Goal: Task Accomplishment & Management: Manage account settings

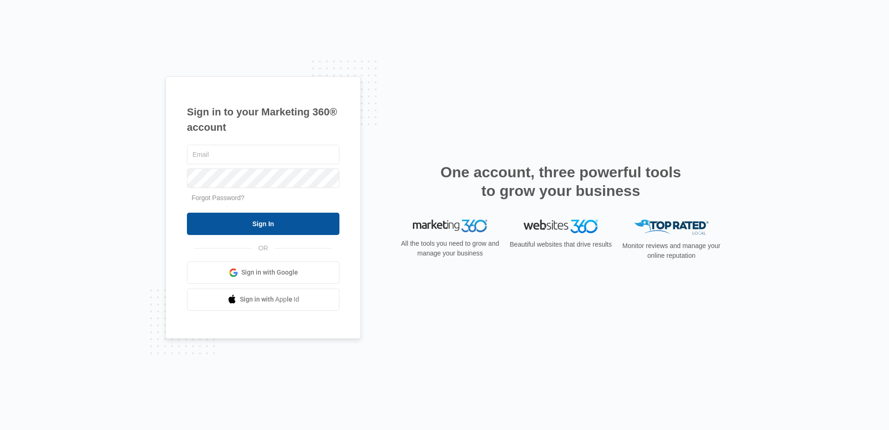
type input "[EMAIL_ADDRESS][DOMAIN_NAME]"
click at [266, 230] on input "Sign In" at bounding box center [263, 223] width 152 height 22
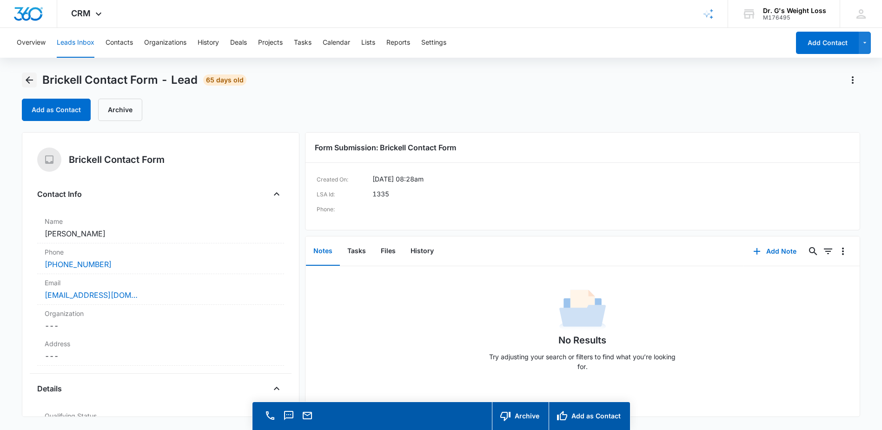
click at [30, 78] on icon "Back" at bounding box center [29, 79] width 11 height 11
click at [112, 40] on button "Contacts" at bounding box center [119, 43] width 27 height 30
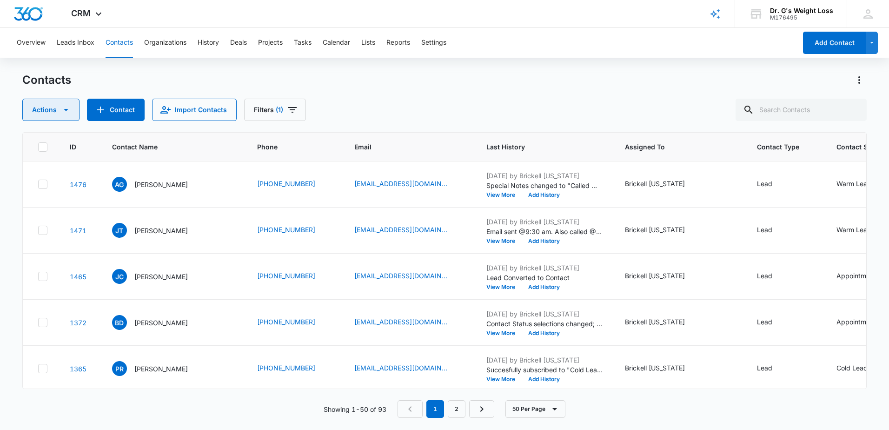
click at [55, 108] on button "Actions" at bounding box center [50, 110] width 57 height 22
click at [70, 46] on button "Leads Inbox" at bounding box center [76, 43] width 38 height 30
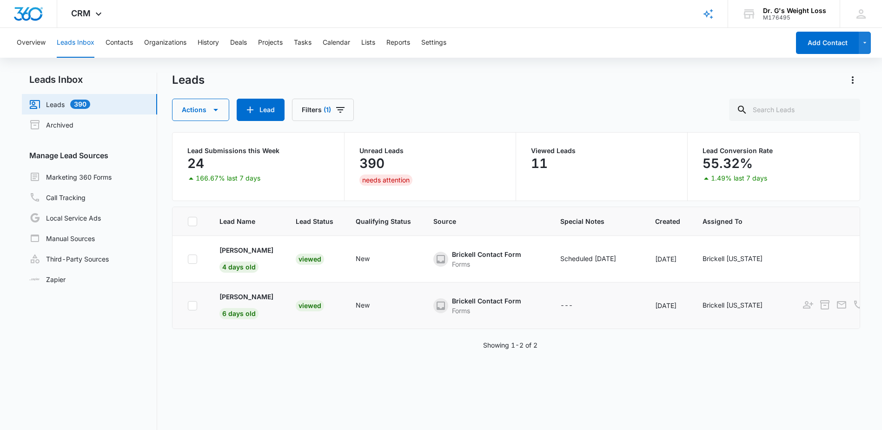
click at [195, 302] on icon at bounding box center [192, 305] width 8 height 8
click at [188, 305] on input "checkbox" at bounding box center [187, 305] width 0 height 0
checkbox input "true"
click at [813, 304] on icon "Add as Contact" at bounding box center [808, 304] width 10 height 7
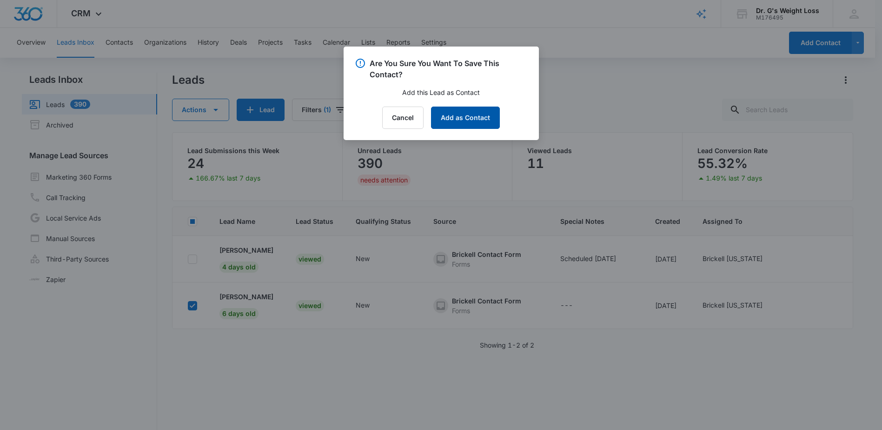
click at [472, 119] on button "Add as Contact" at bounding box center [465, 117] width 69 height 22
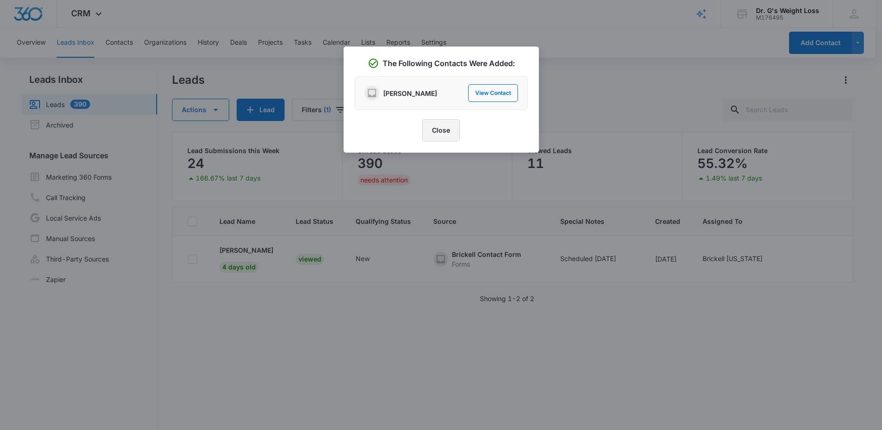
click at [442, 133] on button "Close" at bounding box center [441, 130] width 38 height 22
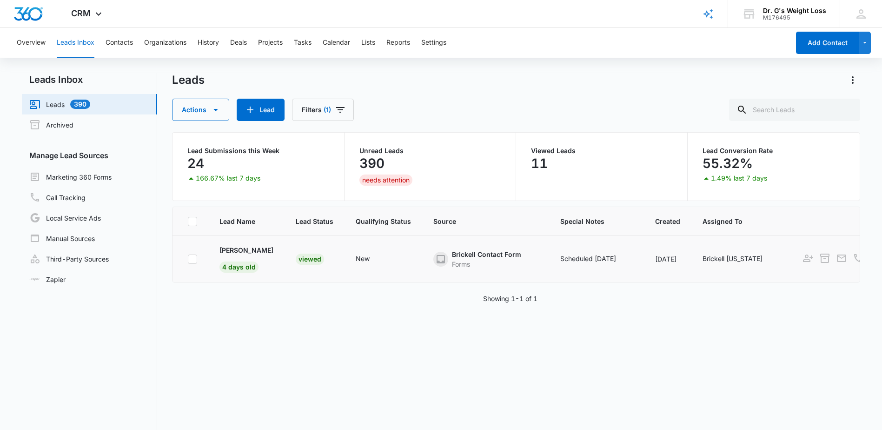
click at [194, 260] on icon at bounding box center [192, 259] width 8 height 8
click at [188, 259] on input "checkbox" at bounding box center [187, 258] width 0 height 0
checkbox input "true"
click at [803, 260] on icon "Add as Contact" at bounding box center [808, 257] width 10 height 7
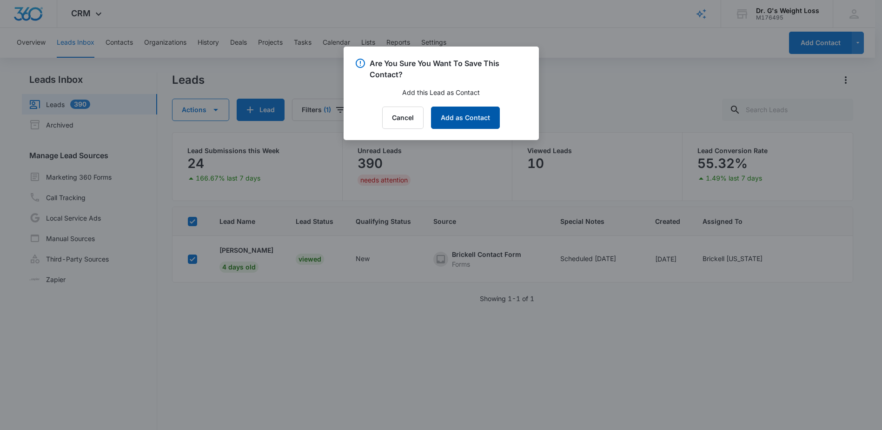
click at [488, 119] on button "Add as Contact" at bounding box center [465, 117] width 69 height 22
checkbox input "false"
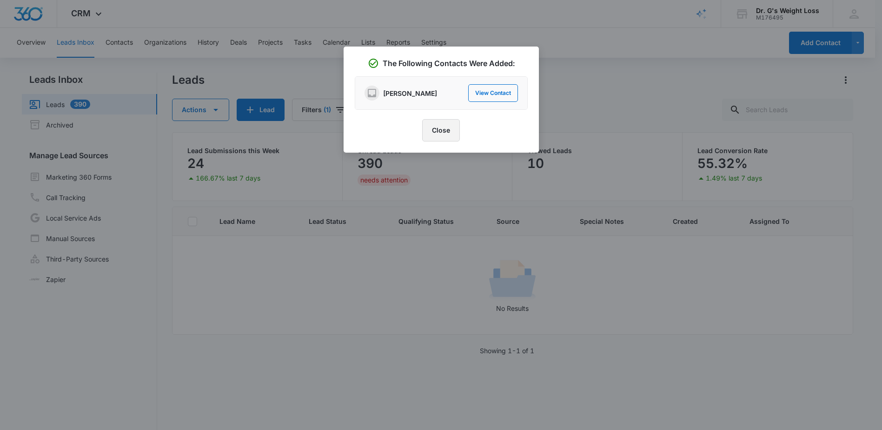
click at [446, 132] on button "Close" at bounding box center [441, 130] width 38 height 22
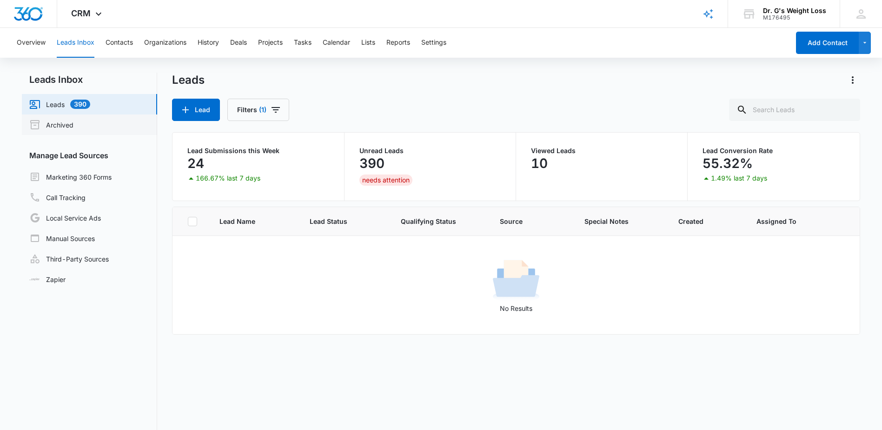
click at [64, 129] on link "Archived" at bounding box center [51, 124] width 44 height 11
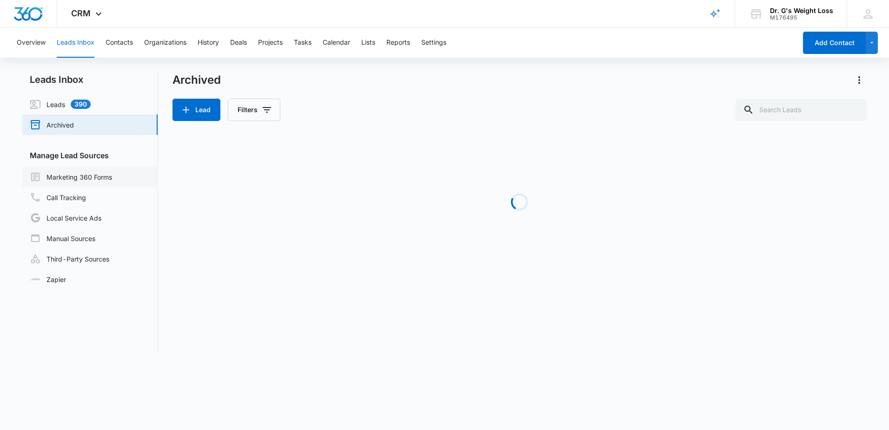
click at [83, 178] on link "Marketing 360 Forms" at bounding box center [71, 176] width 82 height 11
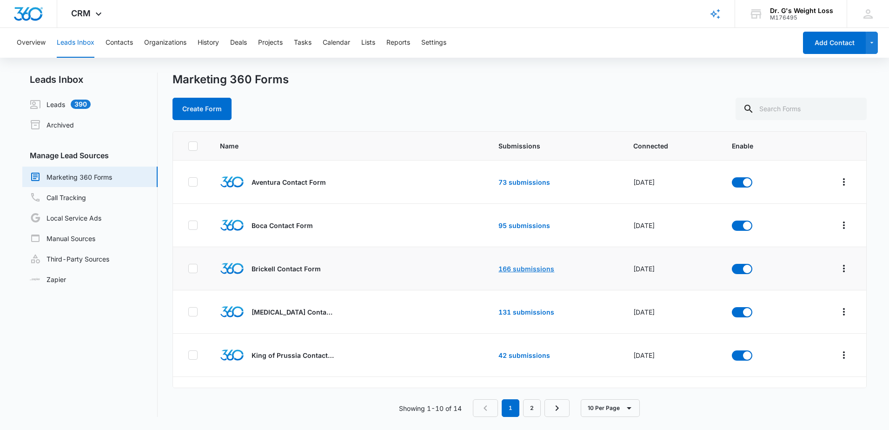
click at [523, 272] on link "166 submissions" at bounding box center [526, 268] width 56 height 8
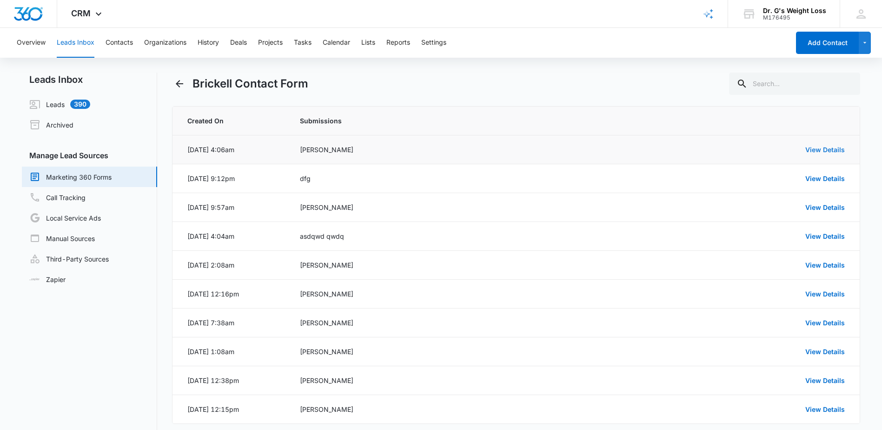
click at [833, 152] on link "View Details" at bounding box center [825, 149] width 40 height 8
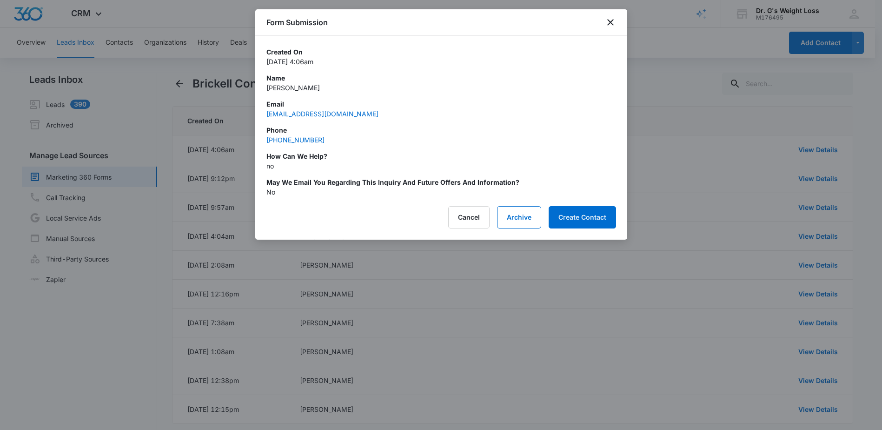
click at [598, 229] on div "Form Submission Created On [DATE] 4:06am Name [PERSON_NAME] Email [EMAIL_ADDRES…" at bounding box center [441, 124] width 372 height 230
click at [598, 218] on button "Create Contact" at bounding box center [582, 217] width 67 height 22
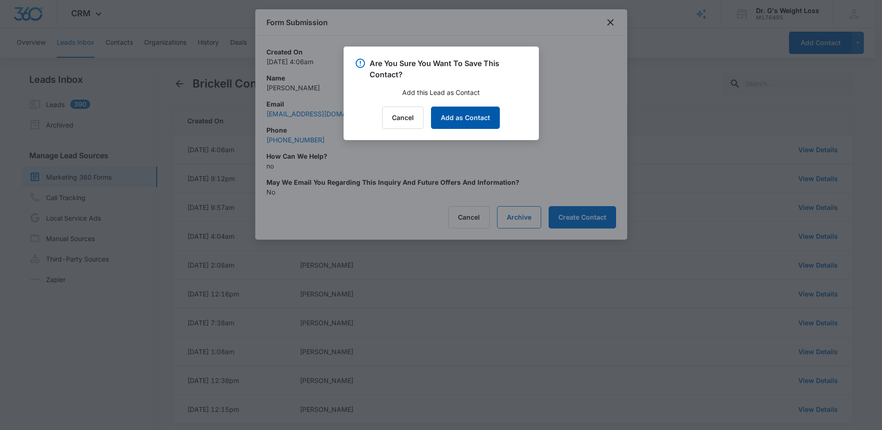
click at [485, 120] on button "Add as Contact" at bounding box center [465, 117] width 69 height 22
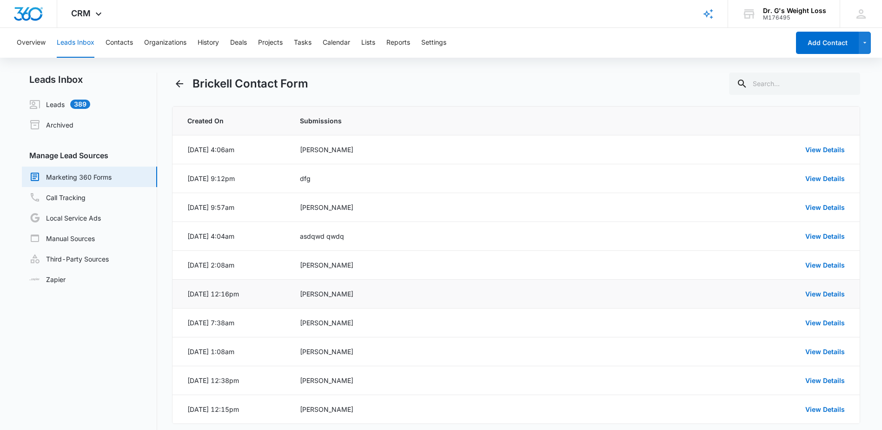
scroll to position [45, 0]
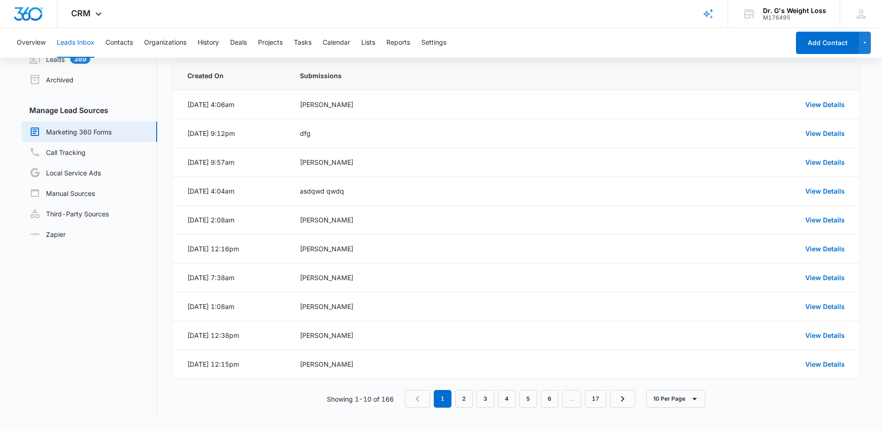
click at [86, 131] on link "Marketing 360 Forms" at bounding box center [70, 131] width 82 height 11
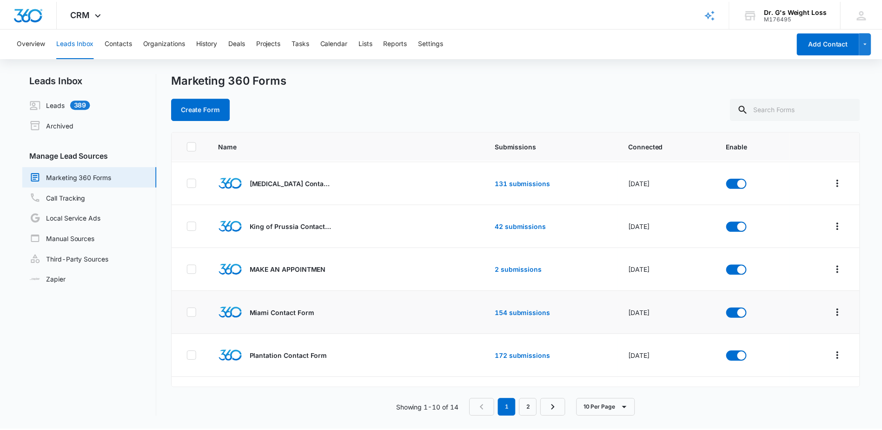
scroll to position [186, 0]
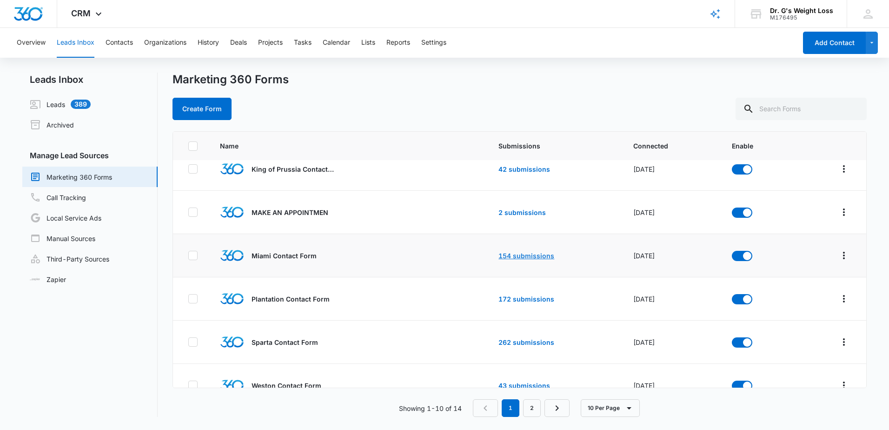
click at [518, 256] on link "154 submissions" at bounding box center [526, 255] width 56 height 8
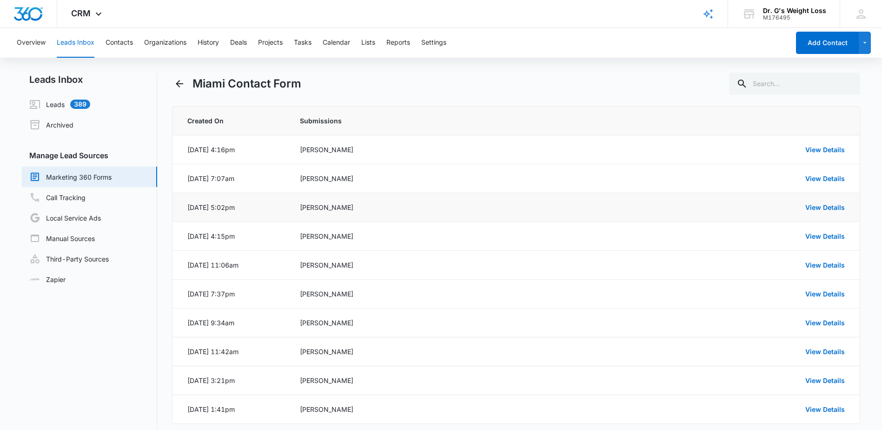
drag, startPoint x: 637, startPoint y: 194, endPoint x: 643, endPoint y: 195, distance: 5.6
click at [643, 195] on td "View Details" at bounding box center [727, 207] width 264 height 29
click at [834, 135] on td "View Details" at bounding box center [727, 149] width 264 height 29
click at [826, 147] on link "View Details" at bounding box center [825, 149] width 40 height 8
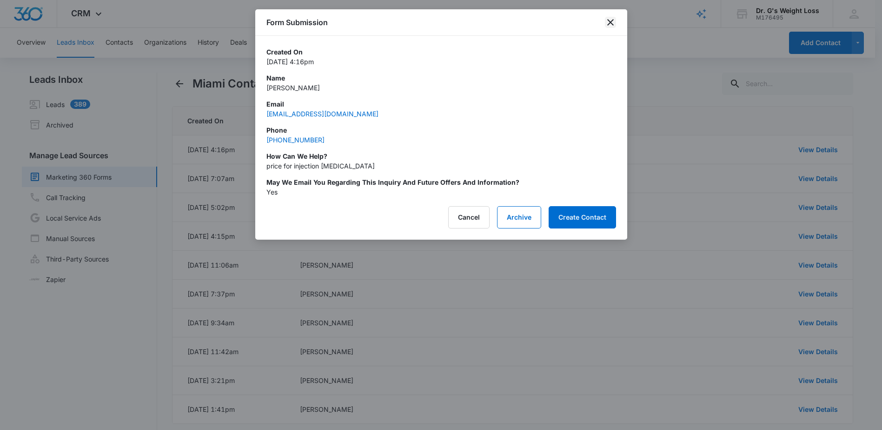
click at [610, 20] on icon "close" at bounding box center [610, 22] width 11 height 11
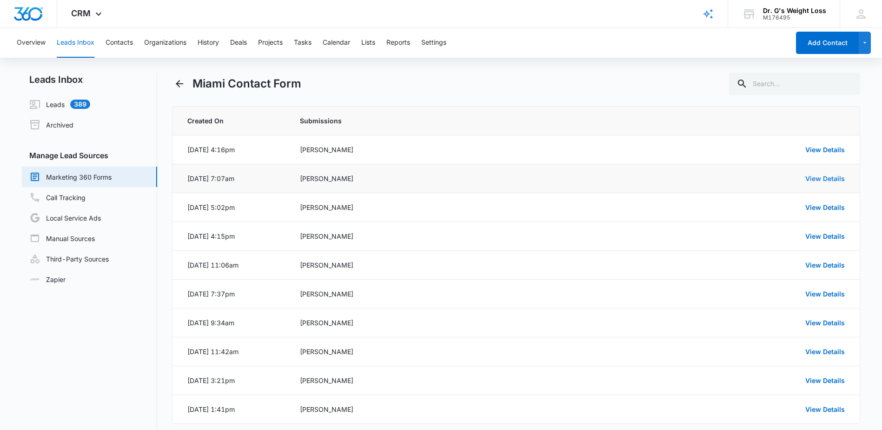
click at [838, 178] on link "View Details" at bounding box center [825, 178] width 40 height 8
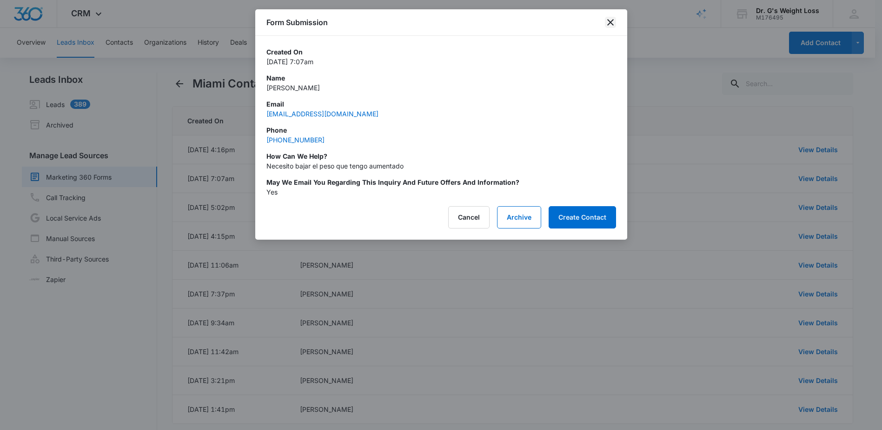
click at [611, 20] on div "Form Submission" at bounding box center [441, 22] width 372 height 26
click at [611, 20] on icon "close" at bounding box center [610, 22] width 11 height 11
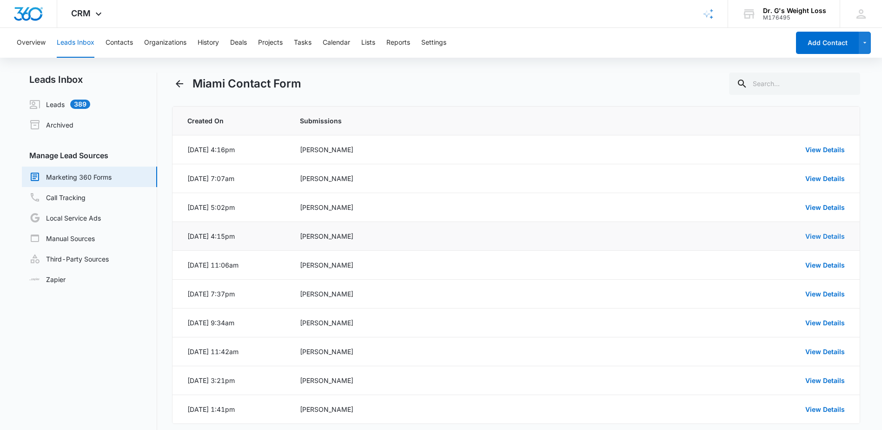
click at [840, 237] on link "View Details" at bounding box center [825, 236] width 40 height 8
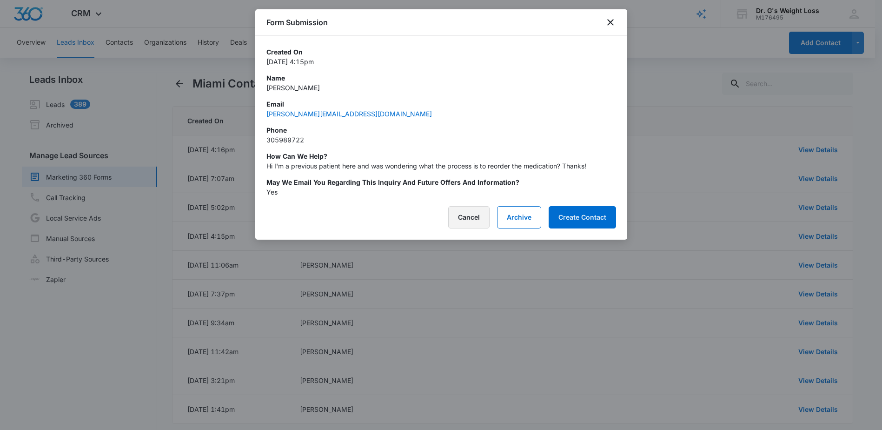
click at [463, 212] on button "Cancel" at bounding box center [468, 217] width 41 height 22
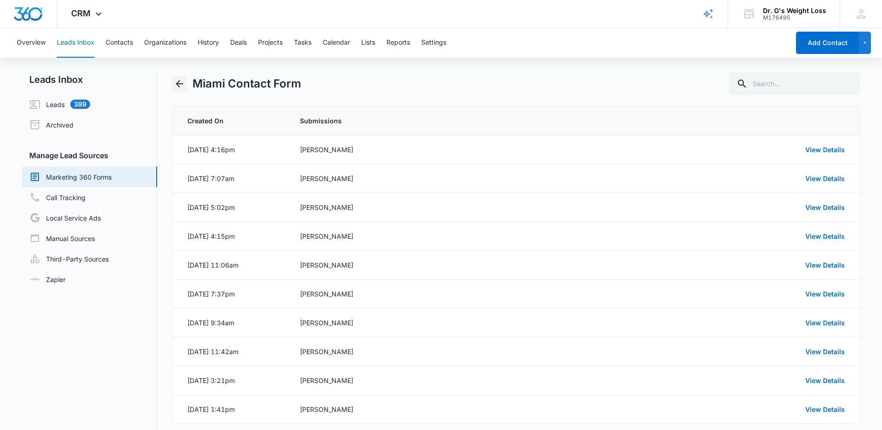
click at [180, 87] on icon "Back" at bounding box center [179, 83] width 11 height 11
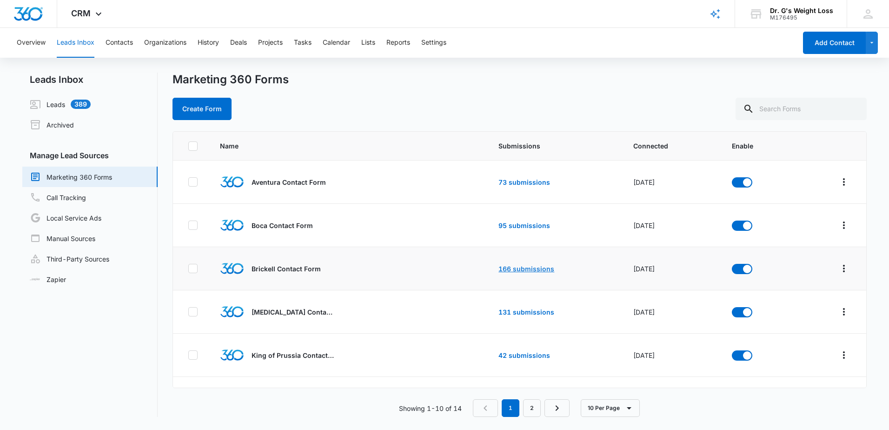
click at [514, 266] on link "166 submissions" at bounding box center [526, 268] width 56 height 8
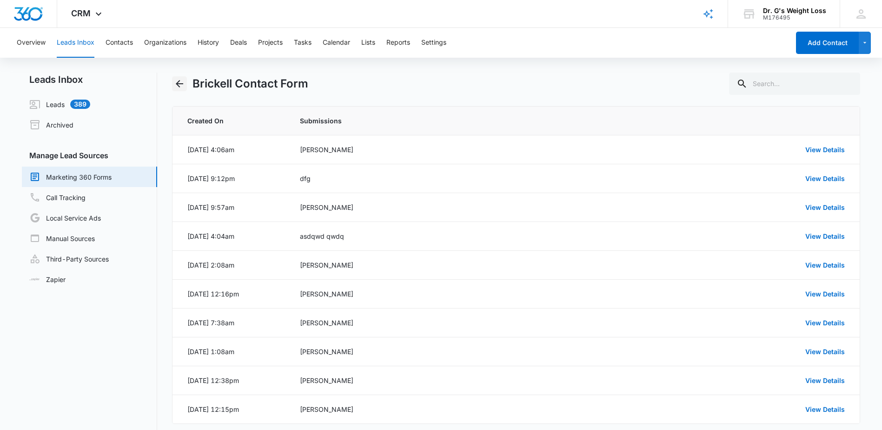
click at [182, 82] on icon "Back" at bounding box center [179, 83] width 11 height 11
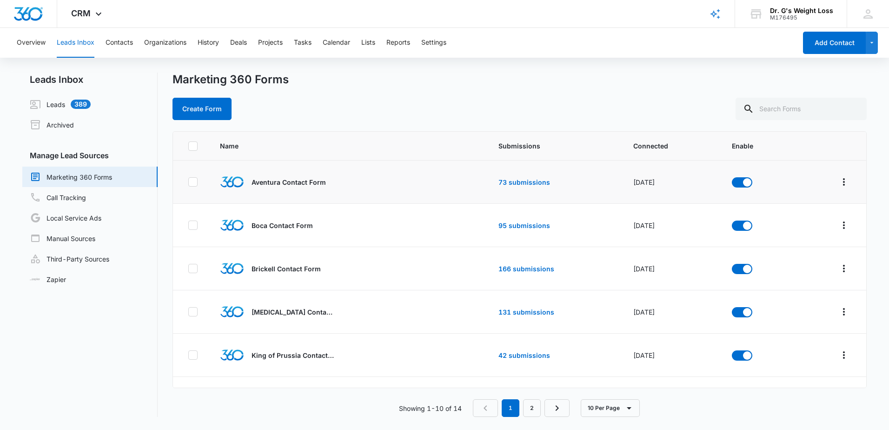
click at [527, 176] on td "73 submissions" at bounding box center [554, 181] width 134 height 43
click at [528, 178] on link "73 submissions" at bounding box center [524, 182] width 52 height 8
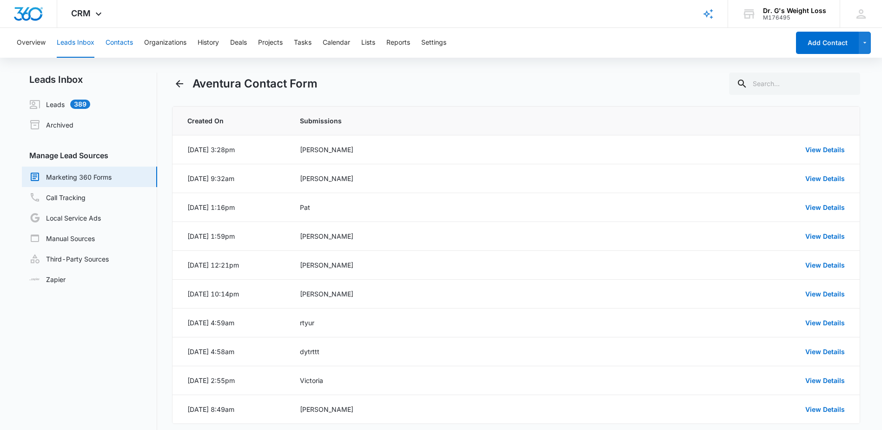
click at [132, 41] on button "Contacts" at bounding box center [119, 43] width 27 height 30
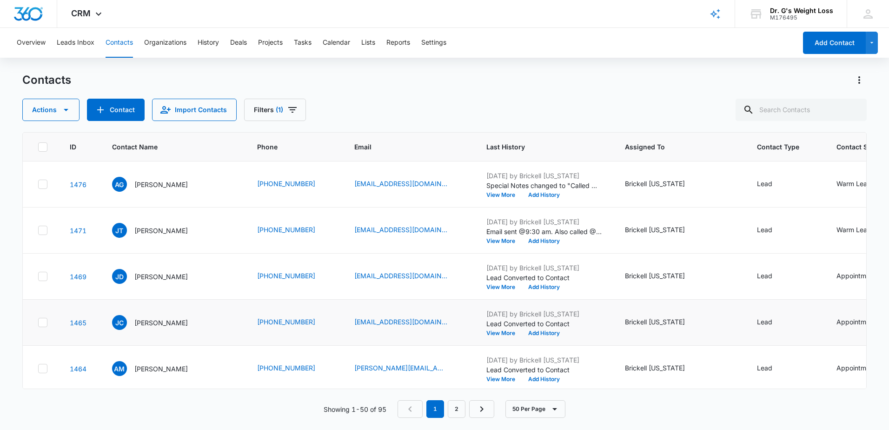
click at [42, 323] on icon at bounding box center [43, 322] width 8 height 8
click at [38, 323] on input "checkbox" at bounding box center [38, 322] width 0 height 0
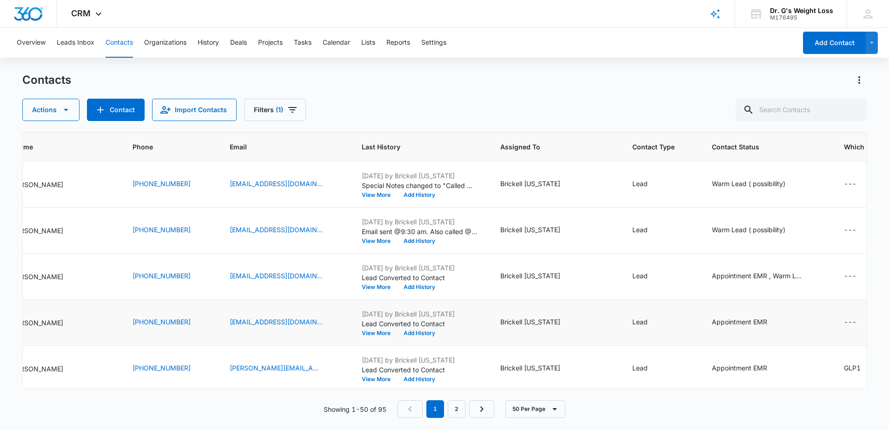
scroll to position [0, 149]
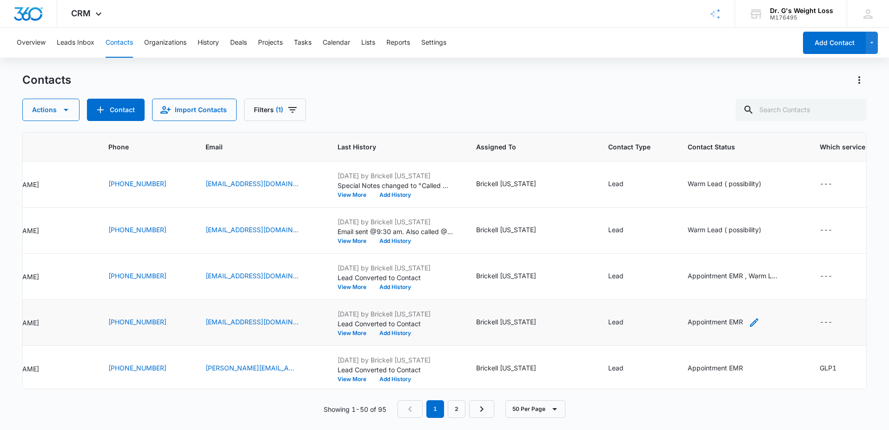
click at [709, 327] on div "Appointment EMR" at bounding box center [714, 322] width 55 height 11
click at [765, 262] on div at bounding box center [765, 262] width 15 height 15
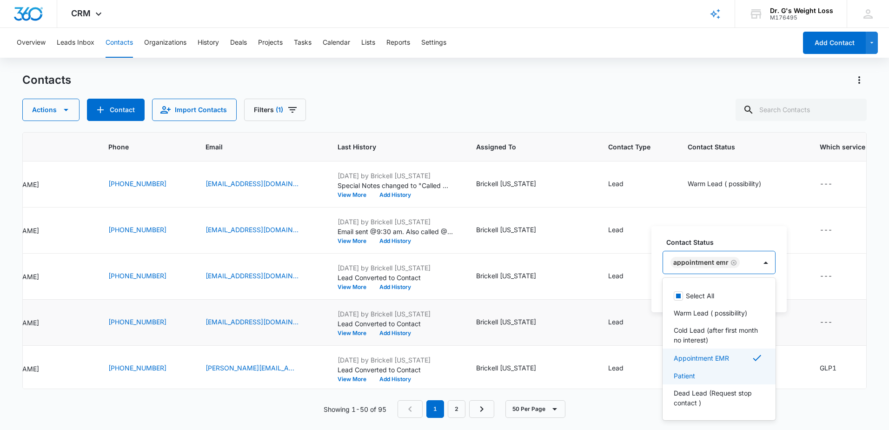
click at [720, 372] on div "Patient" at bounding box center [718, 375] width 89 height 10
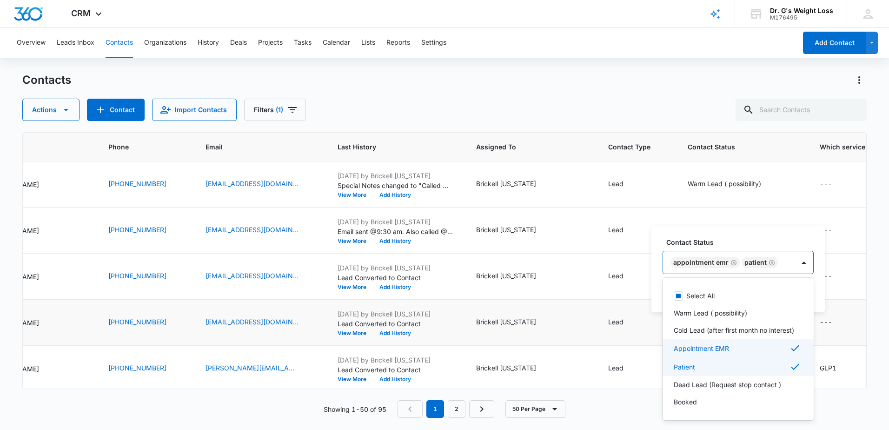
click at [789, 353] on icon at bounding box center [794, 347] width 11 height 11
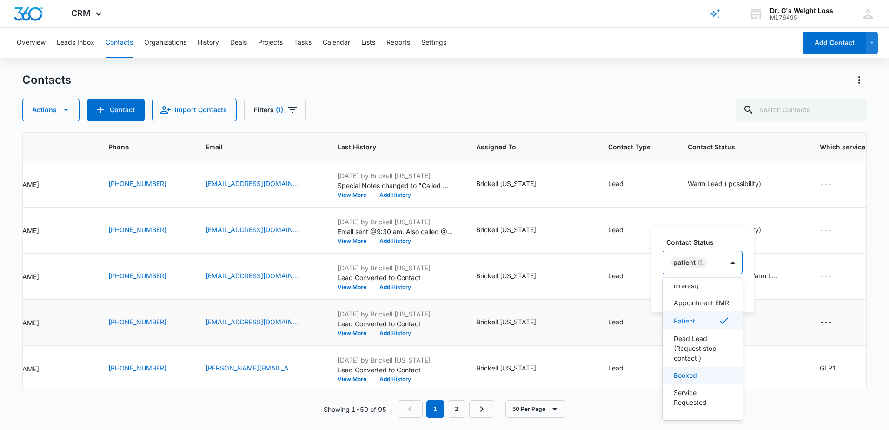
scroll to position [93, 0]
click at [745, 301] on div "Contact Status option Appointment EMR , deselected. 8 results available. Use Up…" at bounding box center [702, 269] width 102 height 86
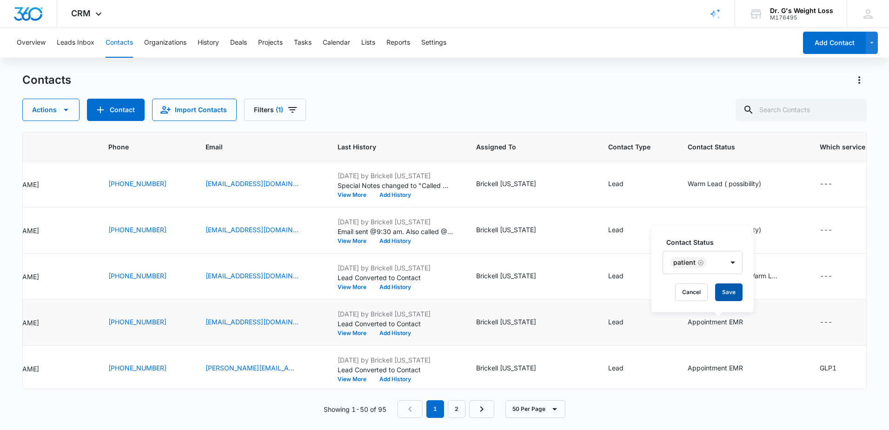
click at [726, 288] on button "Save" at bounding box center [728, 292] width 27 height 18
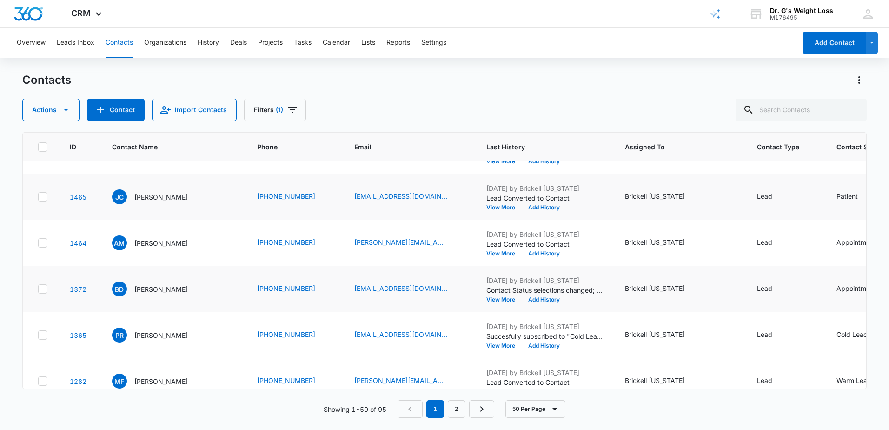
scroll to position [139, 0]
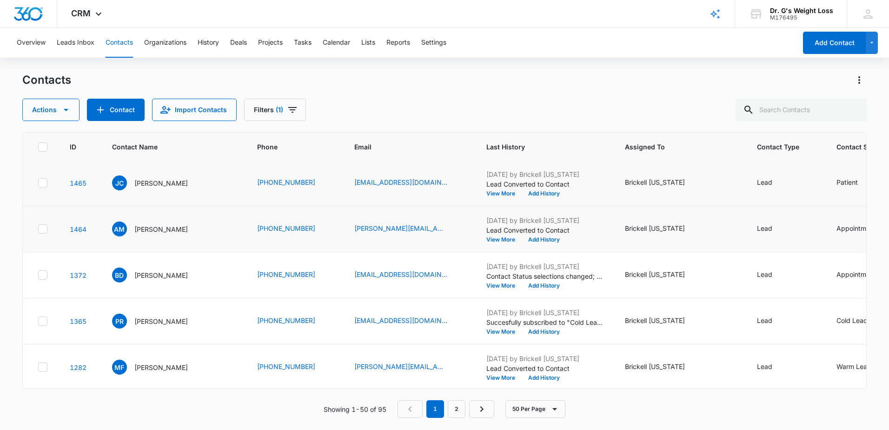
click at [853, 230] on div "Appointment EMR" at bounding box center [863, 228] width 55 height 10
click at [809, 219] on div at bounding box center [804, 221] width 15 height 15
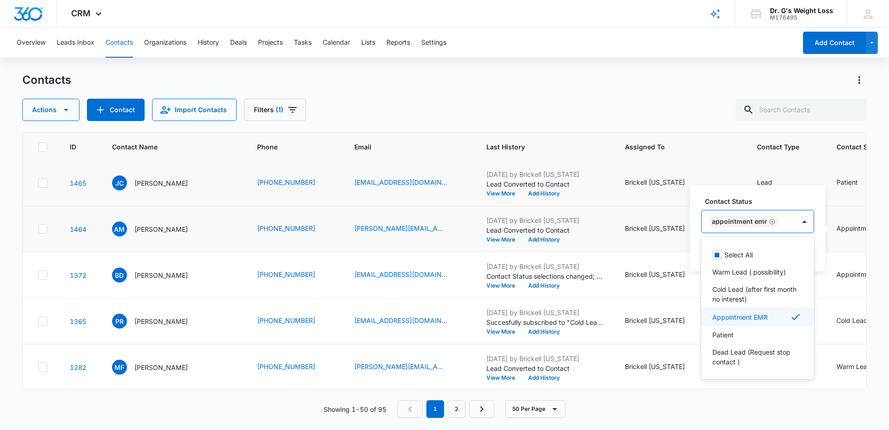
scroll to position [35, 0]
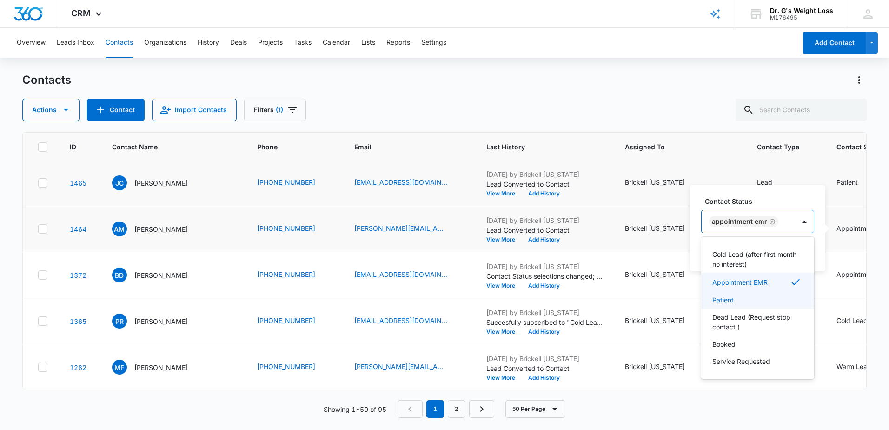
click at [776, 299] on div "Patient" at bounding box center [756, 300] width 89 height 10
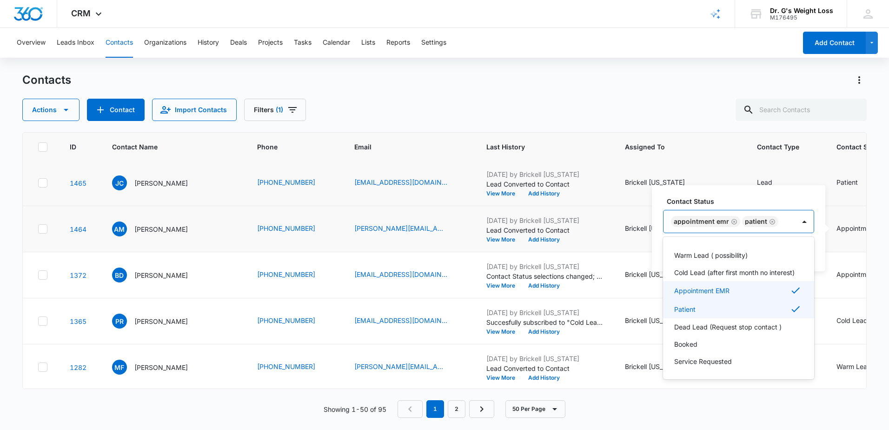
click at [790, 290] on icon at bounding box center [795, 289] width 11 height 11
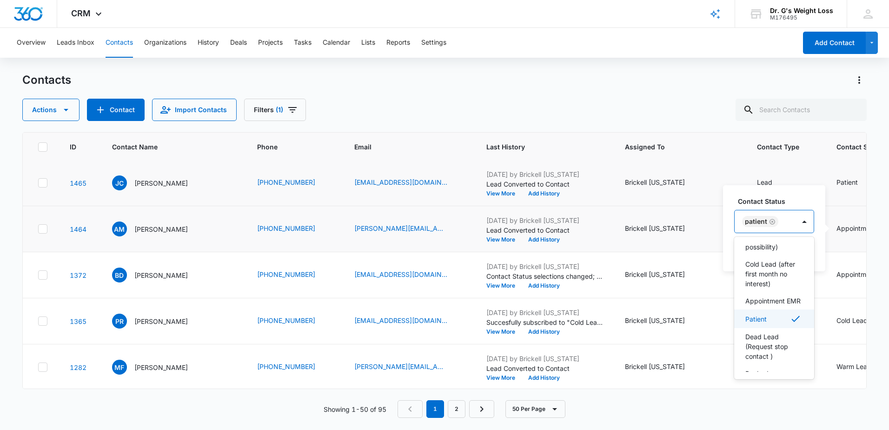
scroll to position [93, 0]
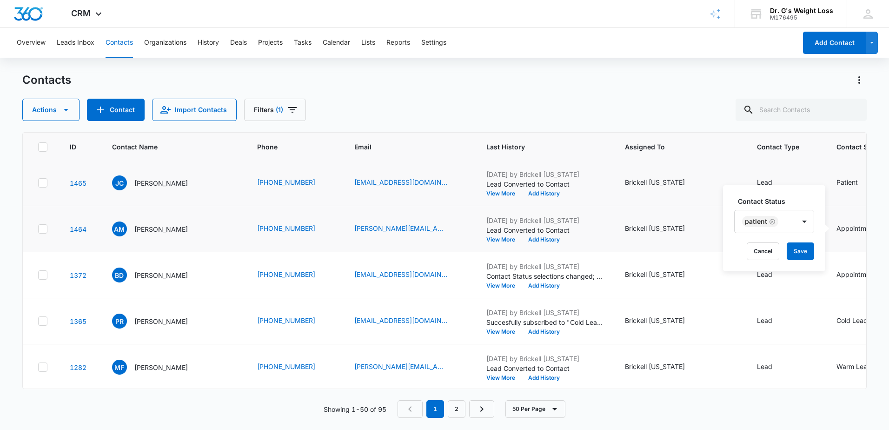
click at [819, 218] on div "Contact Status Patient Cancel Save" at bounding box center [774, 228] width 102 height 86
click at [809, 253] on button "Save" at bounding box center [800, 251] width 27 height 18
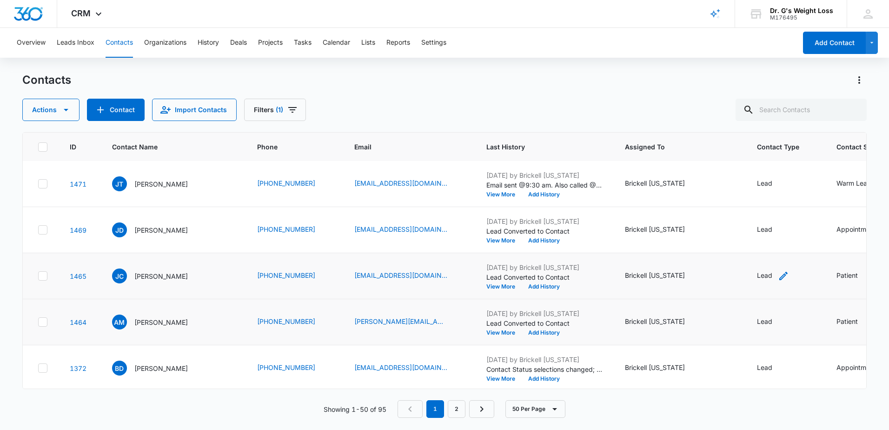
click at [762, 272] on div "Lead" at bounding box center [764, 275] width 15 height 10
click at [799, 217] on div at bounding box center [793, 215] width 15 height 15
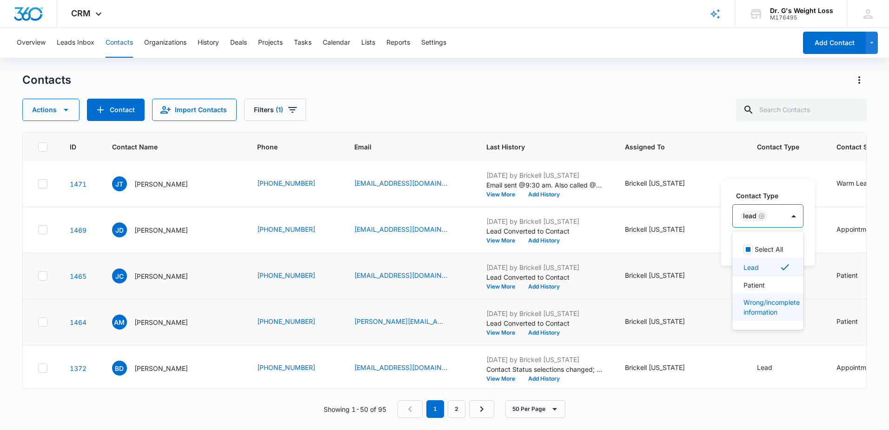
click at [774, 294] on div "Wrong/incomplete information" at bounding box center [767, 306] width 71 height 27
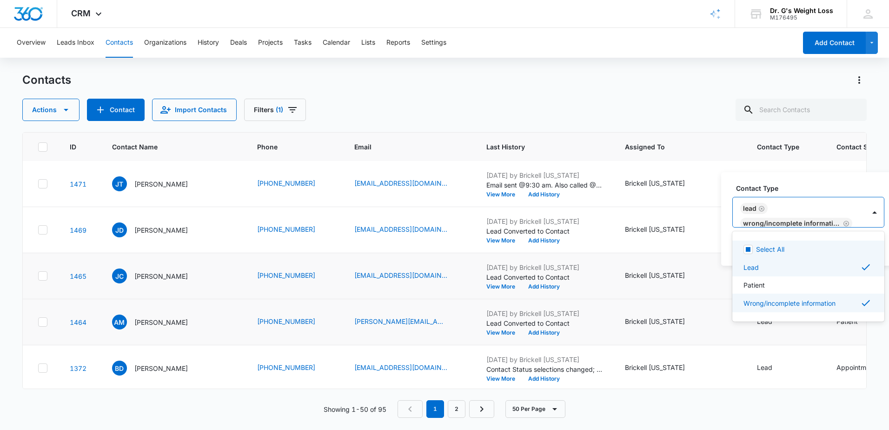
click at [843, 222] on icon "Remove Wrong/incomplete information" at bounding box center [846, 223] width 7 height 7
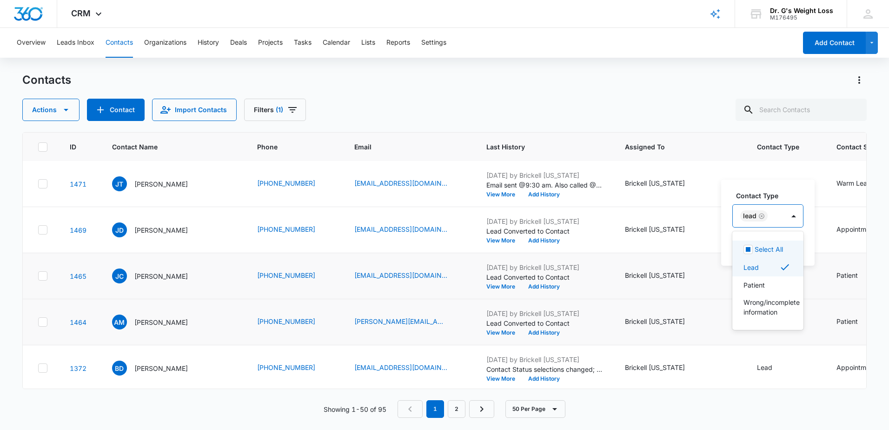
click at [762, 214] on icon "Remove Lead" at bounding box center [761, 215] width 7 height 7
click at [754, 282] on p "Patient" at bounding box center [753, 283] width 21 height 10
click at [813, 226] on div "Contact Type option Patient, selected. 4 results available. Use Up and Down to …" at bounding box center [772, 222] width 102 height 86
click at [799, 240] on button "Save" at bounding box center [798, 246] width 27 height 18
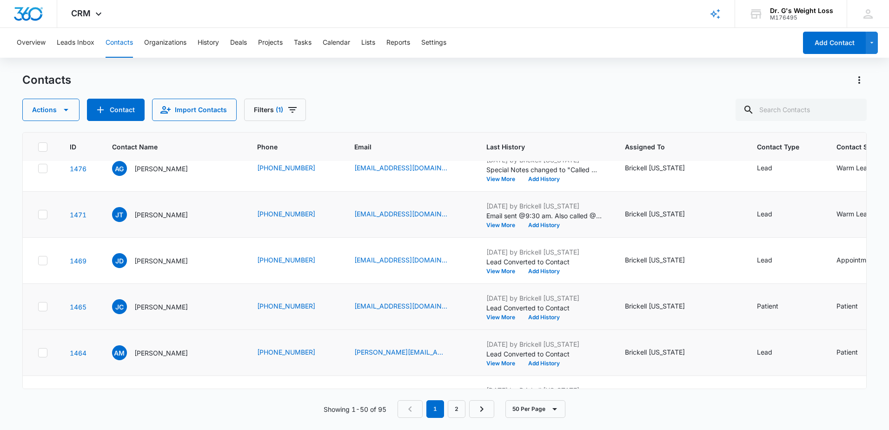
scroll to position [0, 0]
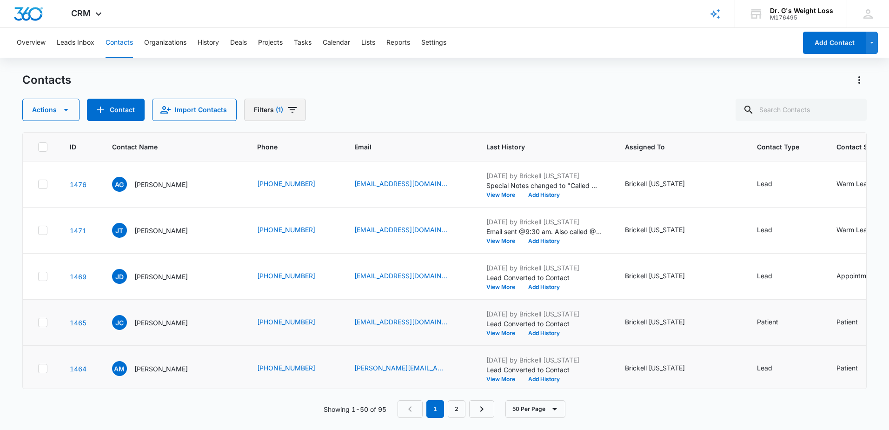
click at [263, 111] on button "Filters (1)" at bounding box center [275, 110] width 62 height 22
click at [49, 105] on button "Actions" at bounding box center [50, 110] width 57 height 22
